Goal: Register for event/course

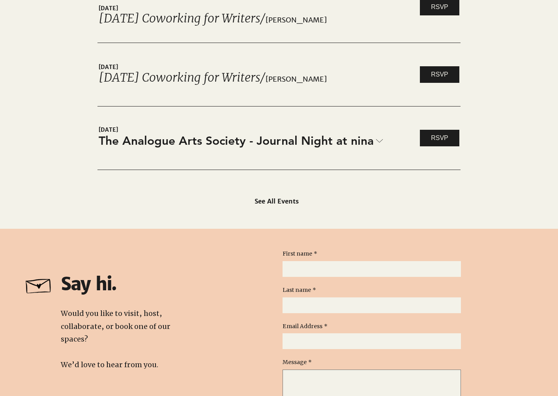
scroll to position [1384, 0]
click at [259, 146] on span "The Analogue Arts Society - Journal Night at nina" at bounding box center [236, 141] width 275 height 17
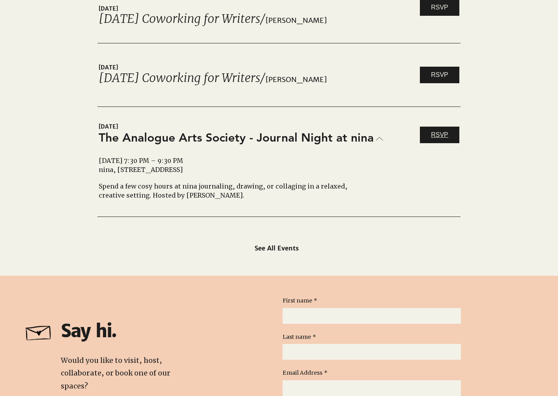
click at [445, 136] on span "RSVP" at bounding box center [439, 135] width 17 height 9
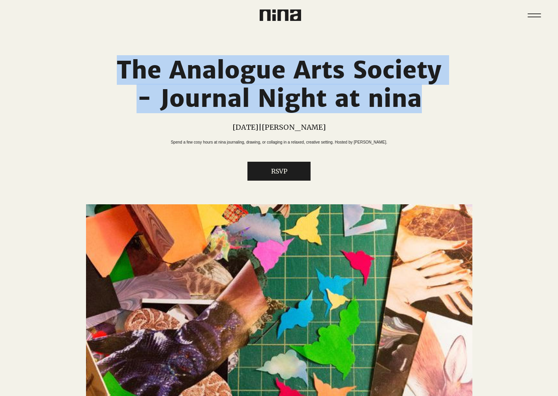
drag, startPoint x: 426, startPoint y: 99, endPoint x: 116, endPoint y: 73, distance: 310.3
click at [116, 73] on h1 "The Analogue Arts Society - Journal Night at nina" at bounding box center [279, 84] width 332 height 57
copy h1 "The Analogue Arts Society - Journal Night at nina"
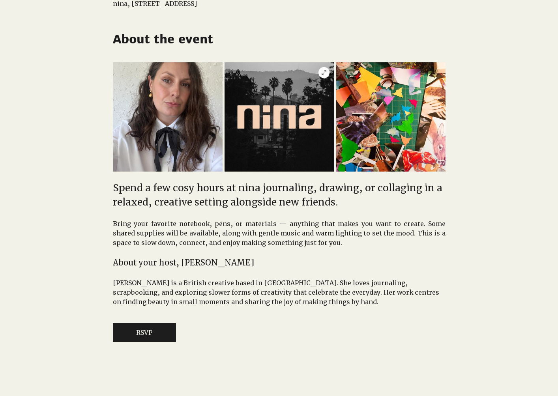
scroll to position [480, 0]
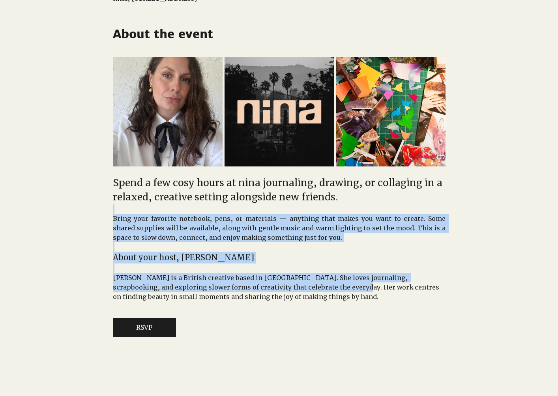
drag, startPoint x: 302, startPoint y: 296, endPoint x: 146, endPoint y: 230, distance: 168.8
click at [142, 225] on div "Spend a few cosy hours at nina journaling, drawing, or collaging in a relaxed, …" at bounding box center [279, 175] width 332 height 254
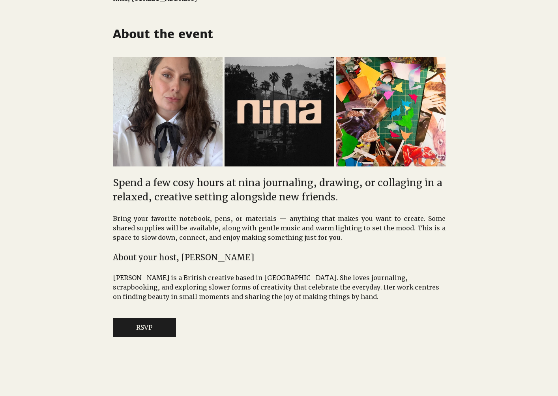
click at [323, 301] on span "[PERSON_NAME] is a British creative based in [GEOGRAPHIC_DATA]. She loves journ…" at bounding box center [279, 287] width 332 height 28
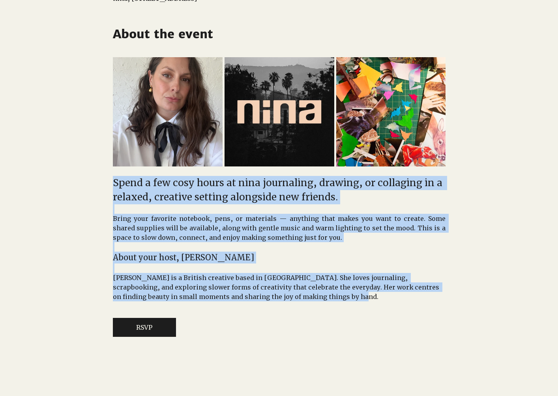
drag, startPoint x: 325, startPoint y: 310, endPoint x: 112, endPoint y: 198, distance: 240.3
click at [113, 198] on div "Spend a few cosy hours at nina journaling, drawing, or collaging in a relaxed, …" at bounding box center [279, 175] width 332 height 254
copy div "Spend a few cosy hours at nina journaling, drawing, or collaging in a relaxed, …"
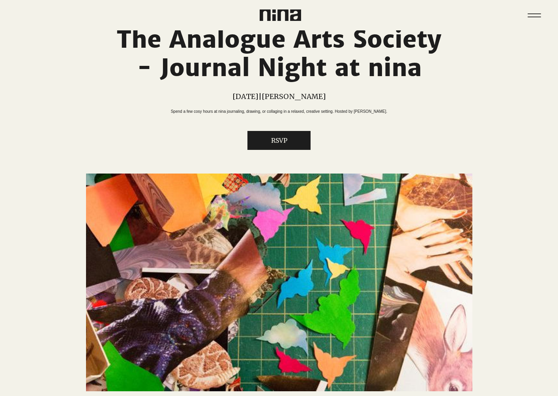
scroll to position [0, 0]
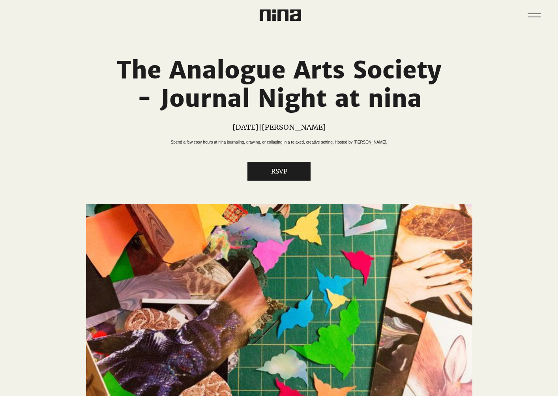
click at [484, 35] on div "The Analogue Arts Society - Journal Night at nina" at bounding box center [279, 171] width 558 height 283
